Goal: Information Seeking & Learning: Learn about a topic

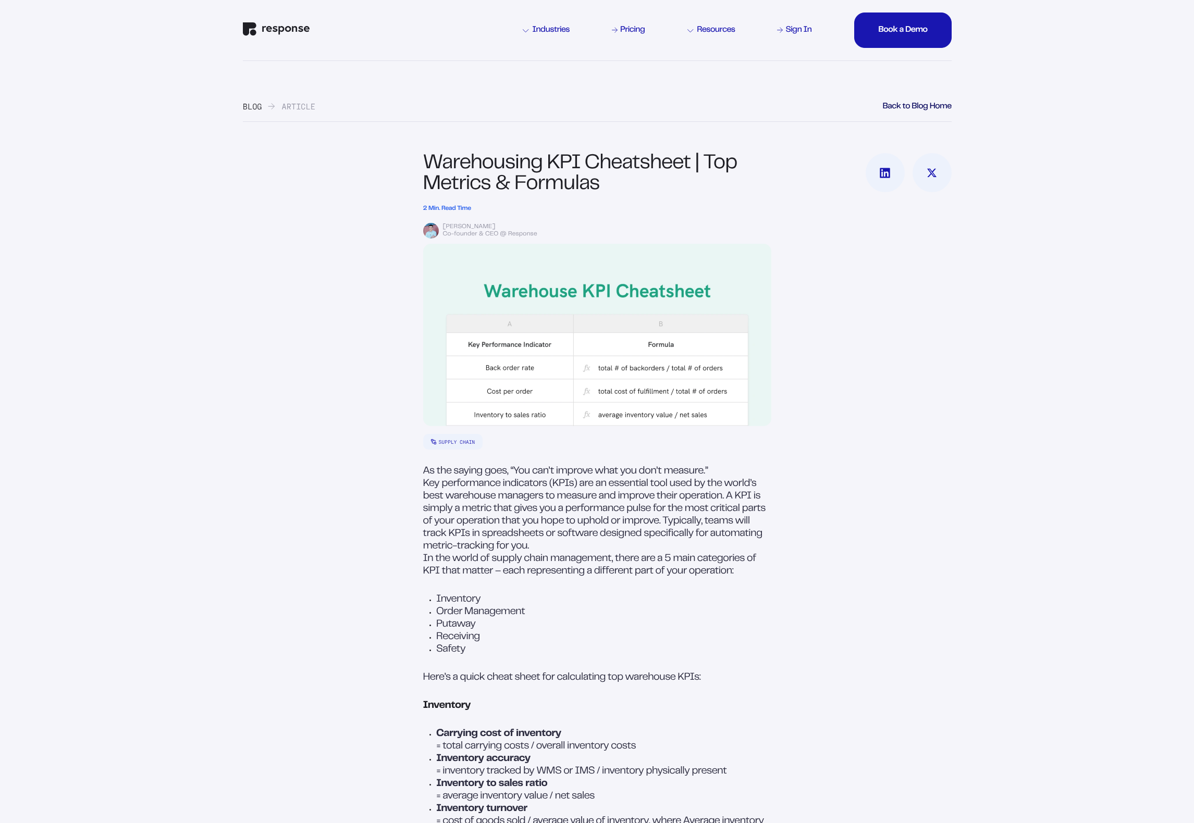
click at [278, 35] on img "Response Home" at bounding box center [276, 29] width 67 height 14
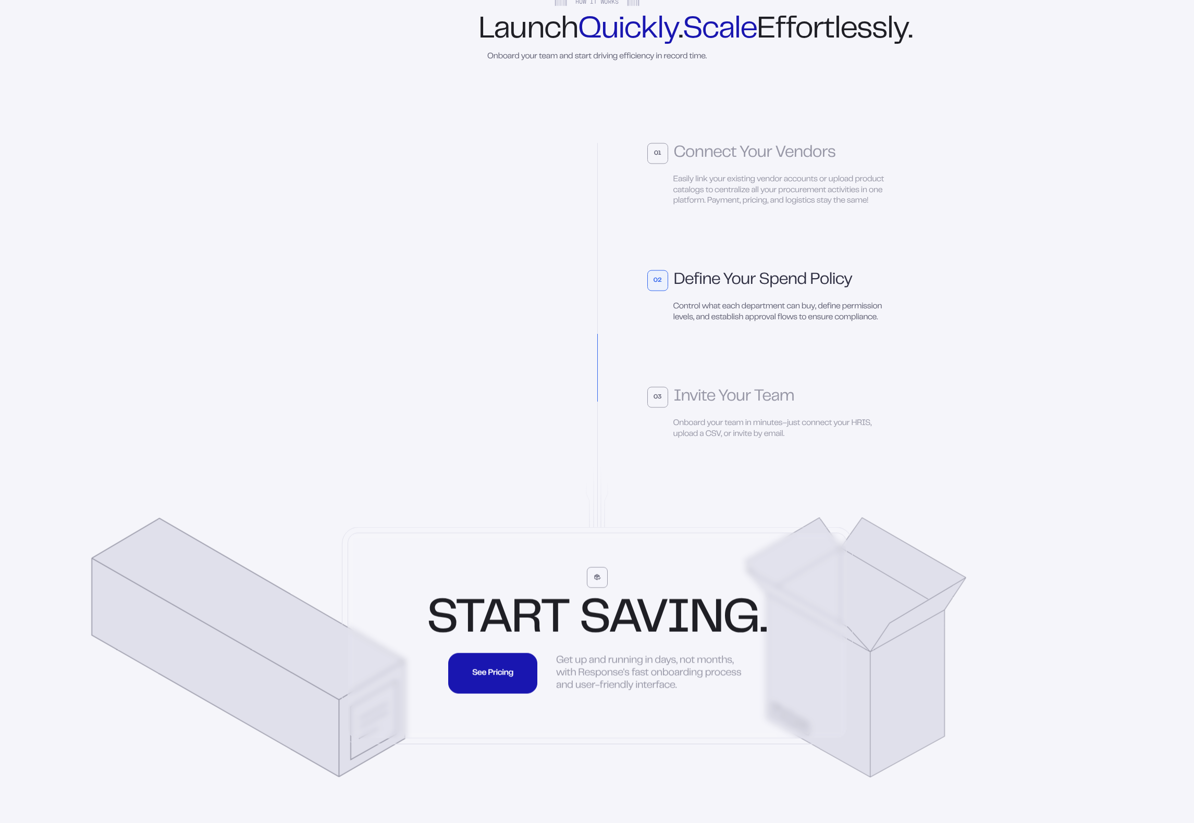
scroll to position [2841, 0]
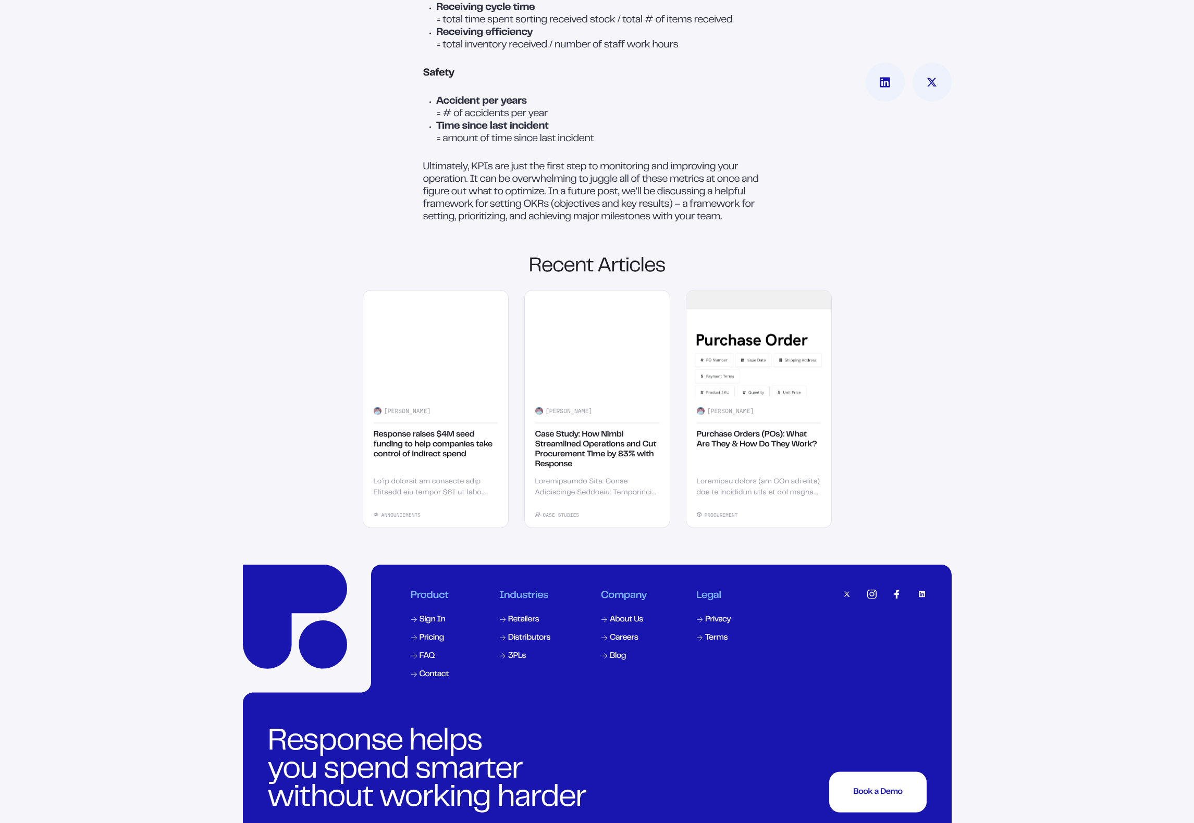
scroll to position [1426, 0]
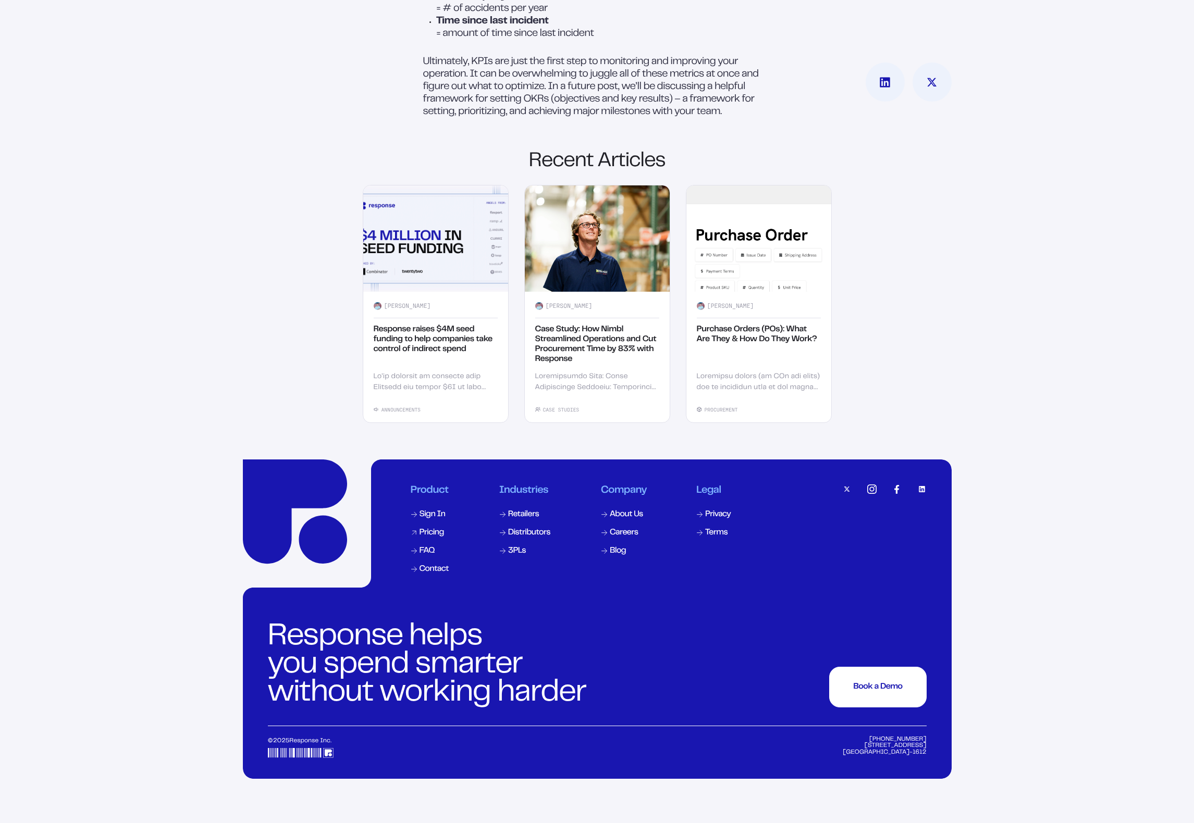
click at [436, 537] on div "Pricing" at bounding box center [432, 533] width 24 height 8
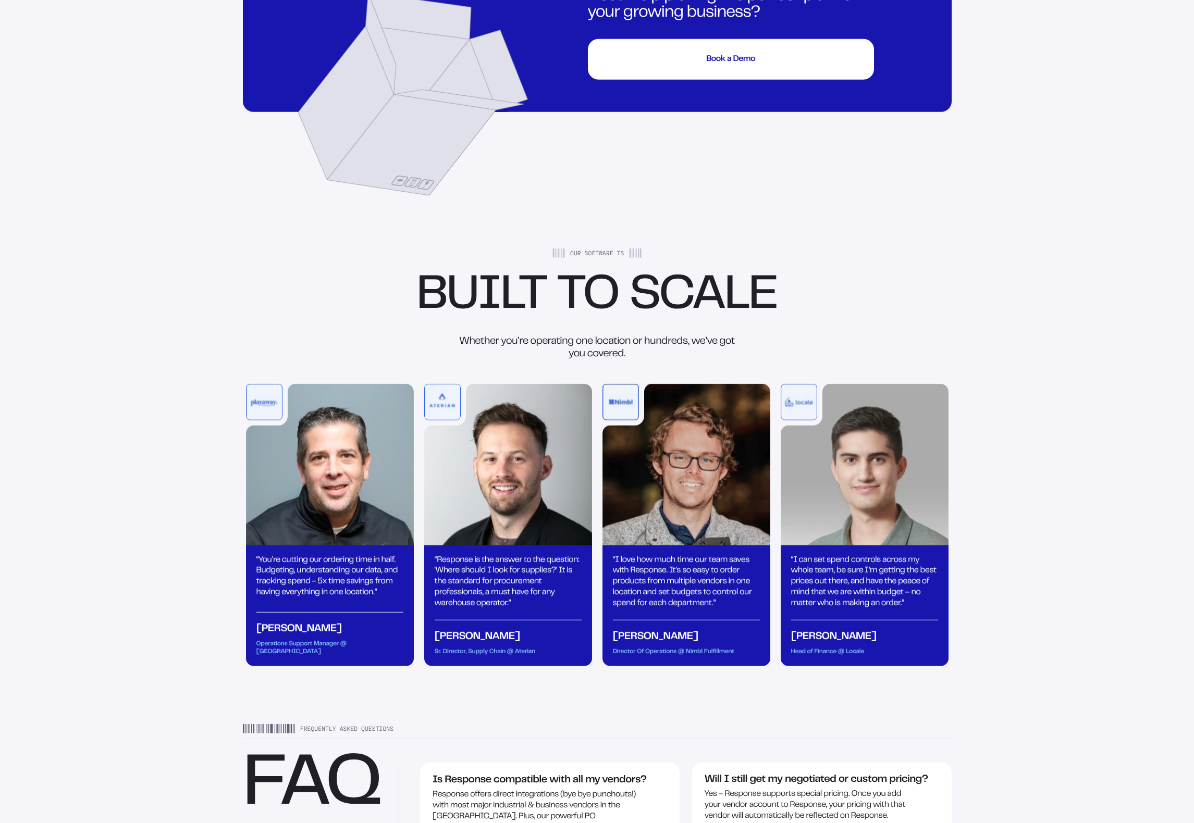
scroll to position [2202, 0]
